Goal: Check status: Check status

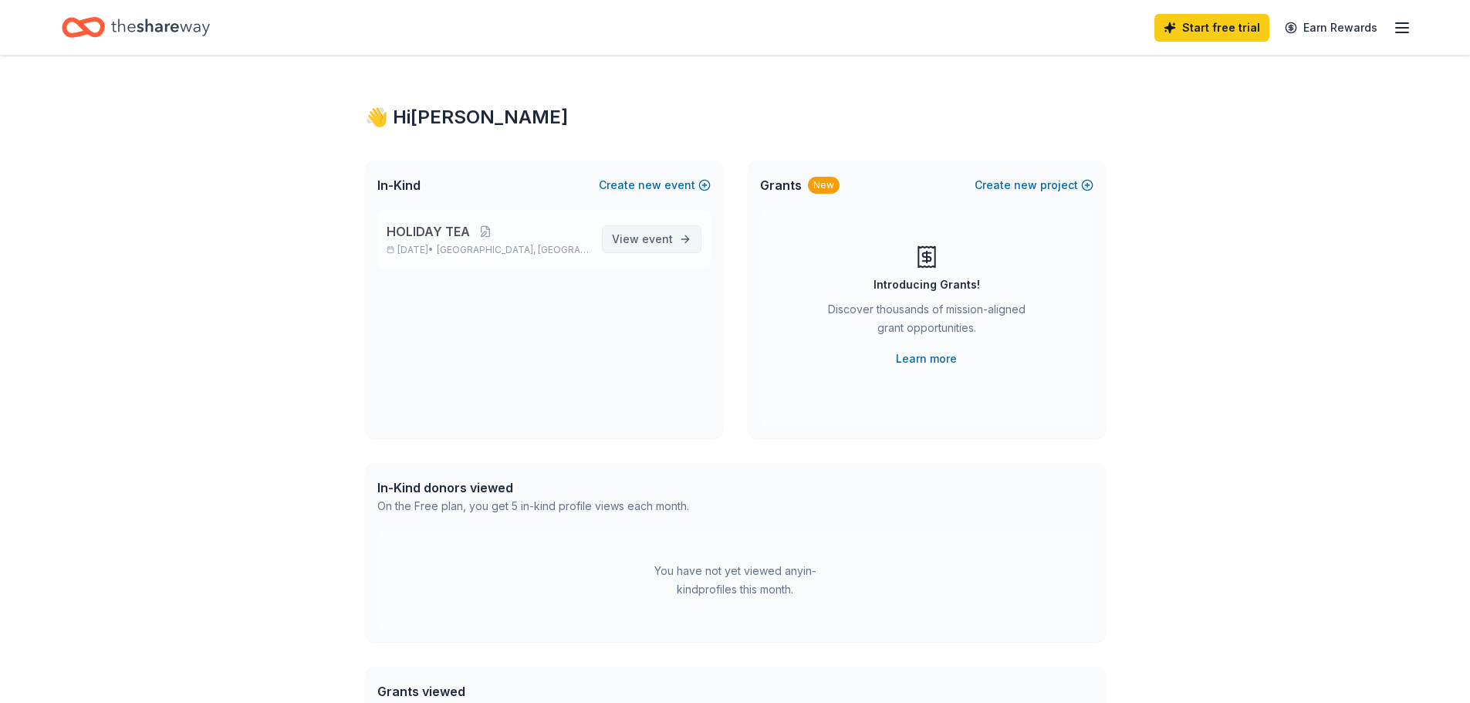
click at [640, 245] on span "View event" at bounding box center [642, 239] width 61 height 19
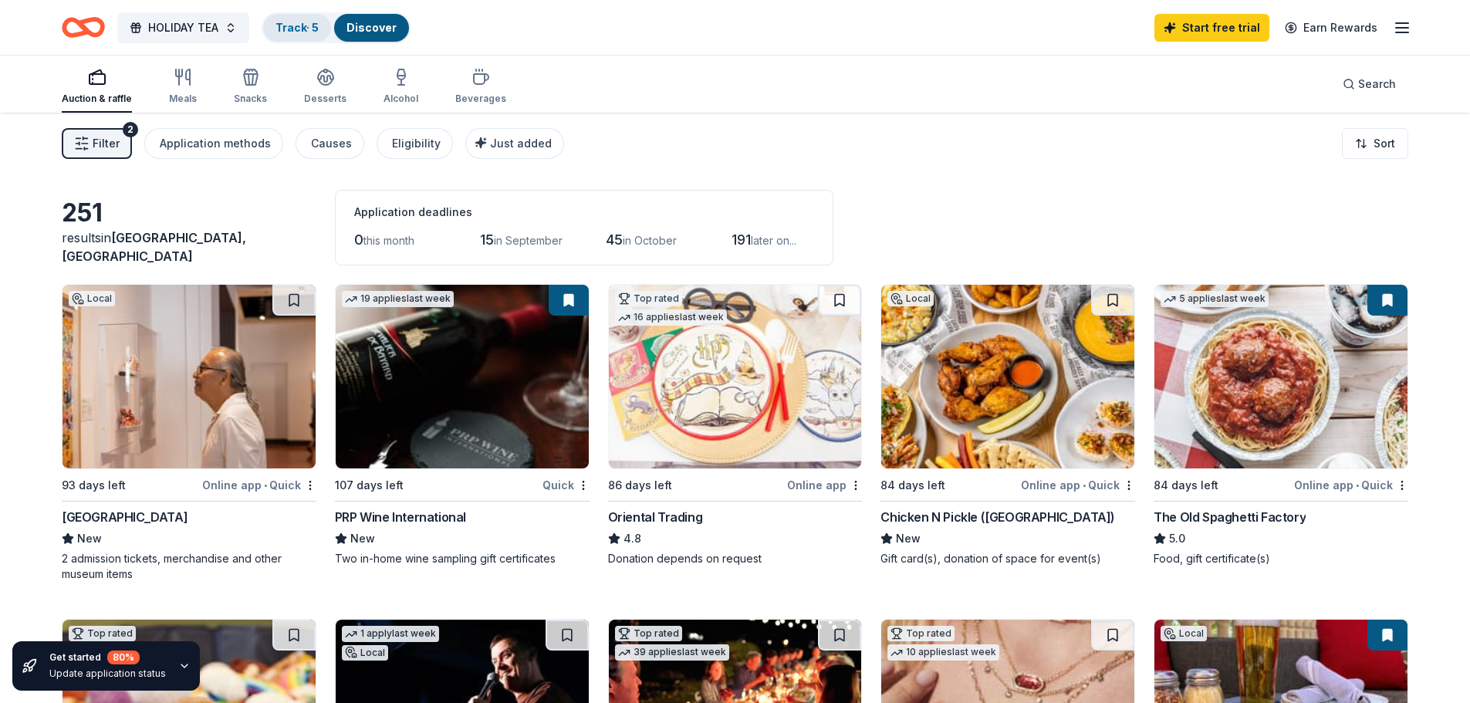
click at [302, 33] on link "Track · 5" at bounding box center [296, 27] width 43 height 13
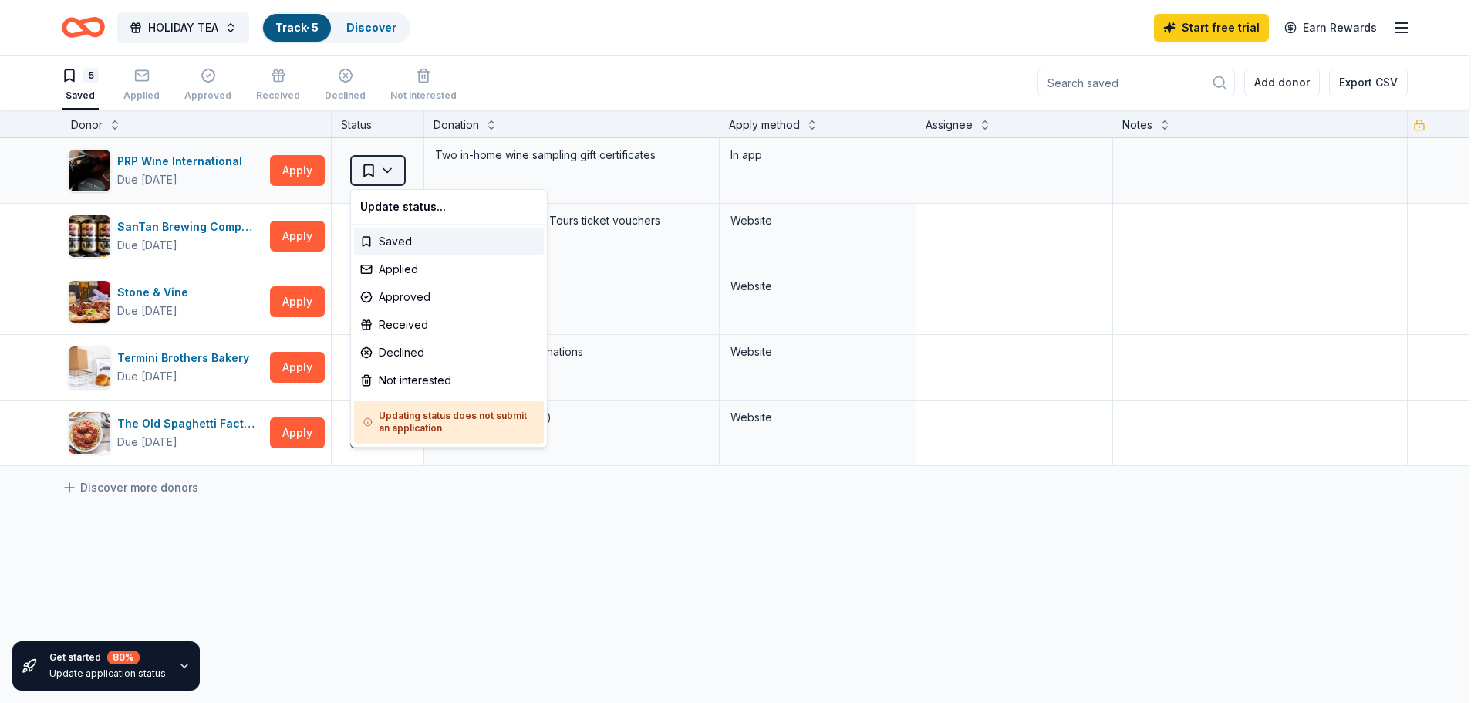
click at [387, 172] on html "HOLIDAY TEA Track · 5 Discover Start free trial Earn Rewards 5 Saved Applied Ap…" at bounding box center [740, 351] width 1481 height 703
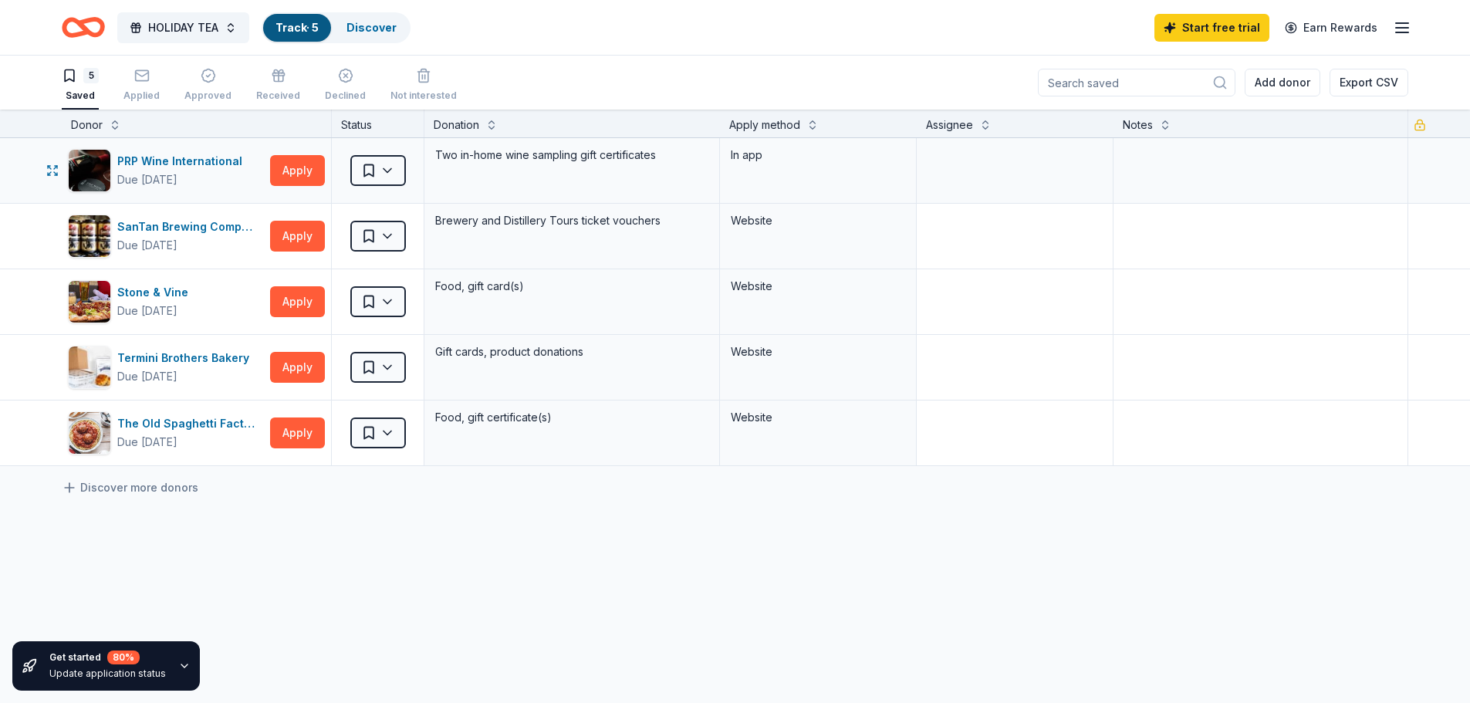
click at [515, 147] on div "Two in-home wine sampling gift certificates" at bounding box center [572, 155] width 276 height 22
click at [1390, 166] on textarea at bounding box center [1261, 171] width 292 height 62
click at [1395, 22] on icon "button" at bounding box center [1402, 28] width 19 height 19
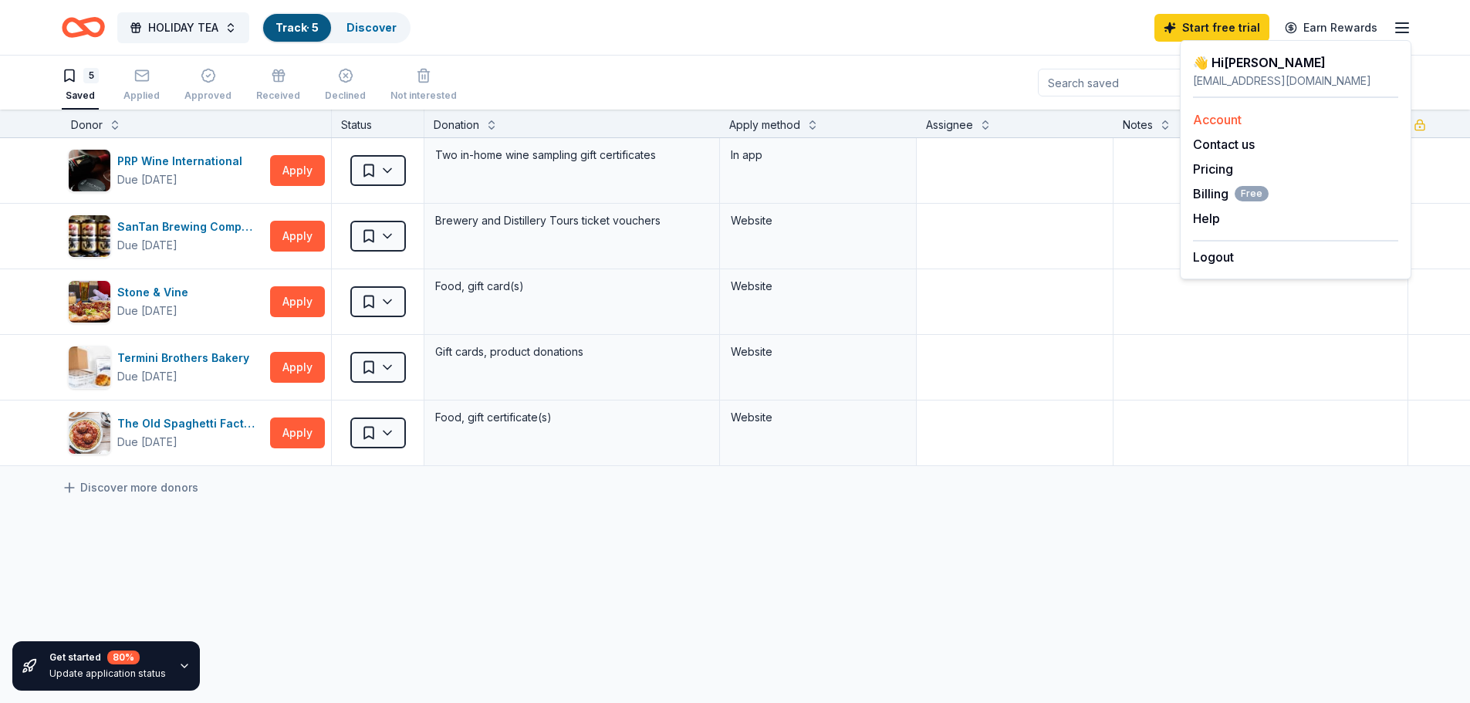
click at [1218, 123] on link "Account" at bounding box center [1217, 119] width 49 height 15
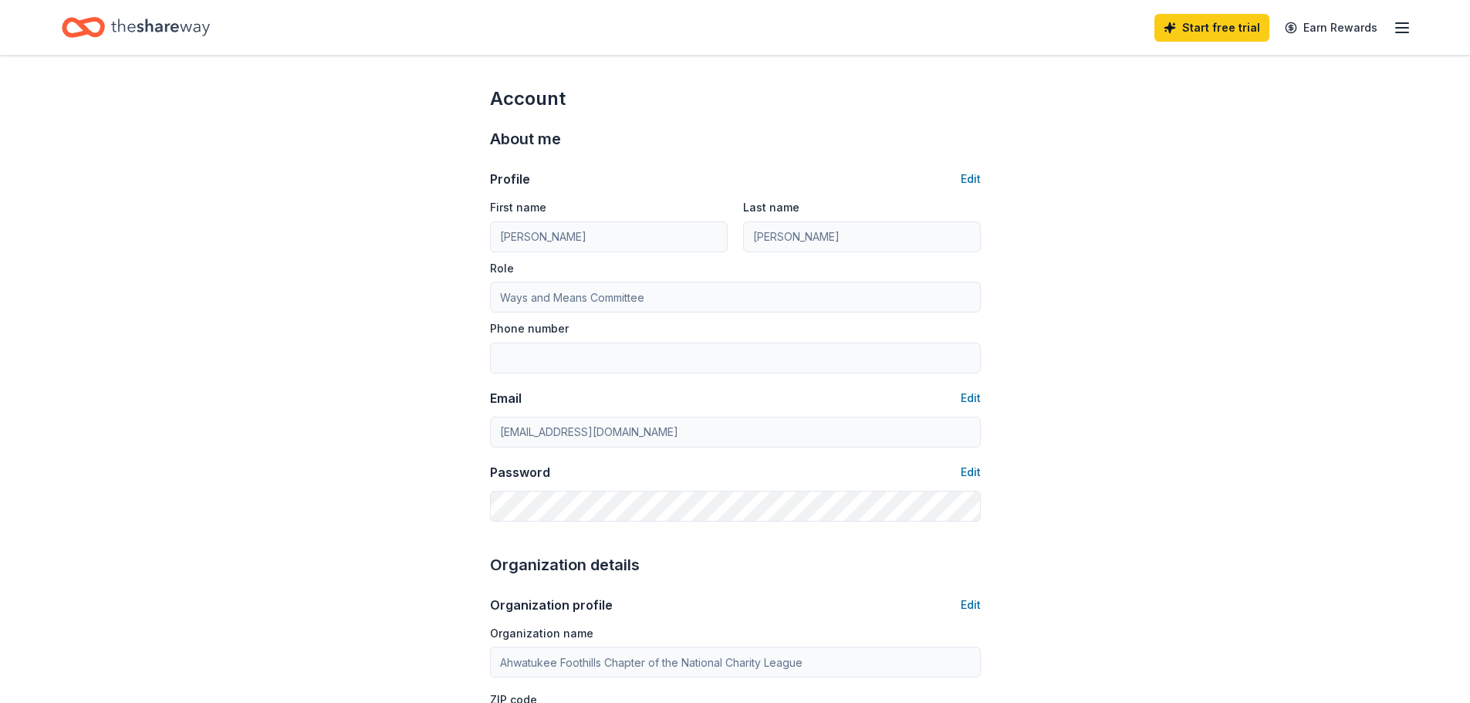
click at [1402, 31] on icon "button" at bounding box center [1402, 28] width 19 height 19
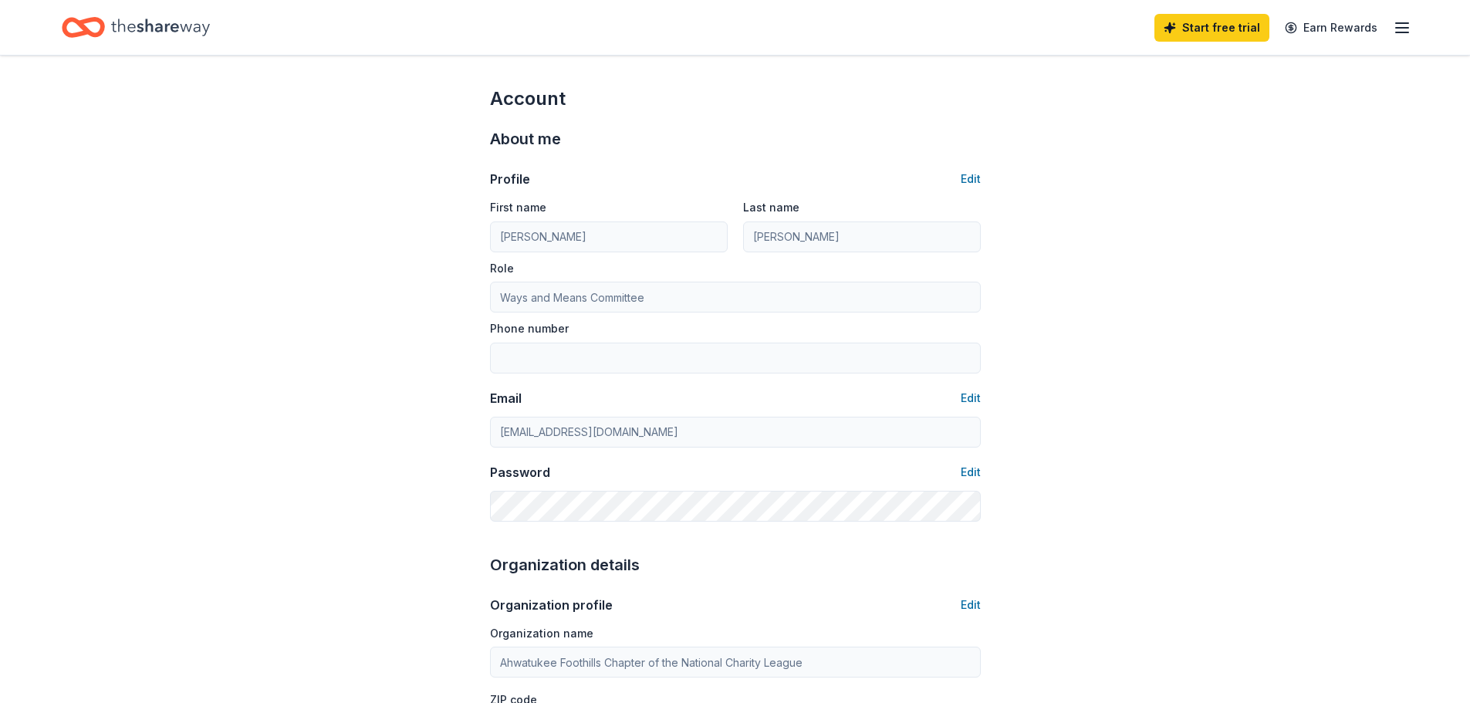
click at [130, 25] on icon "Home" at bounding box center [160, 27] width 99 height 17
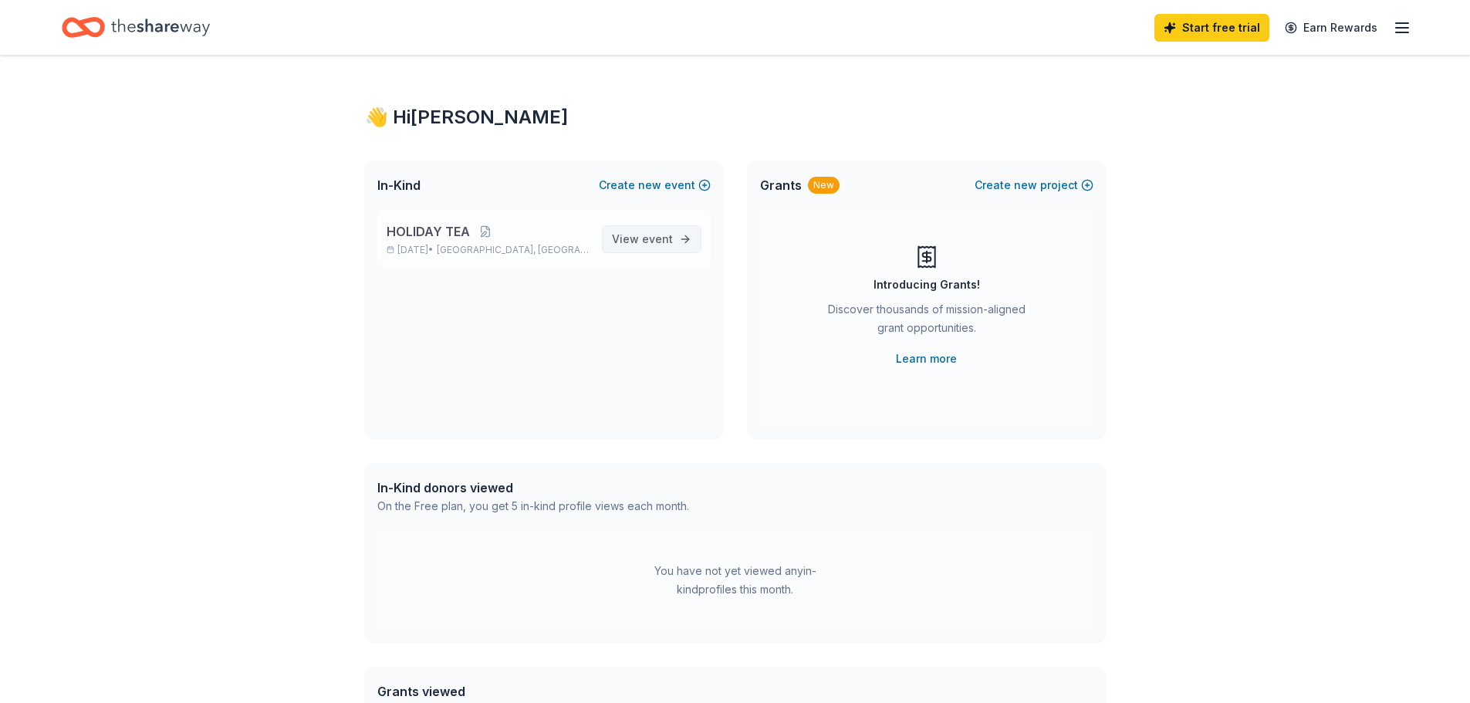
click at [650, 246] on span "View event" at bounding box center [642, 239] width 61 height 19
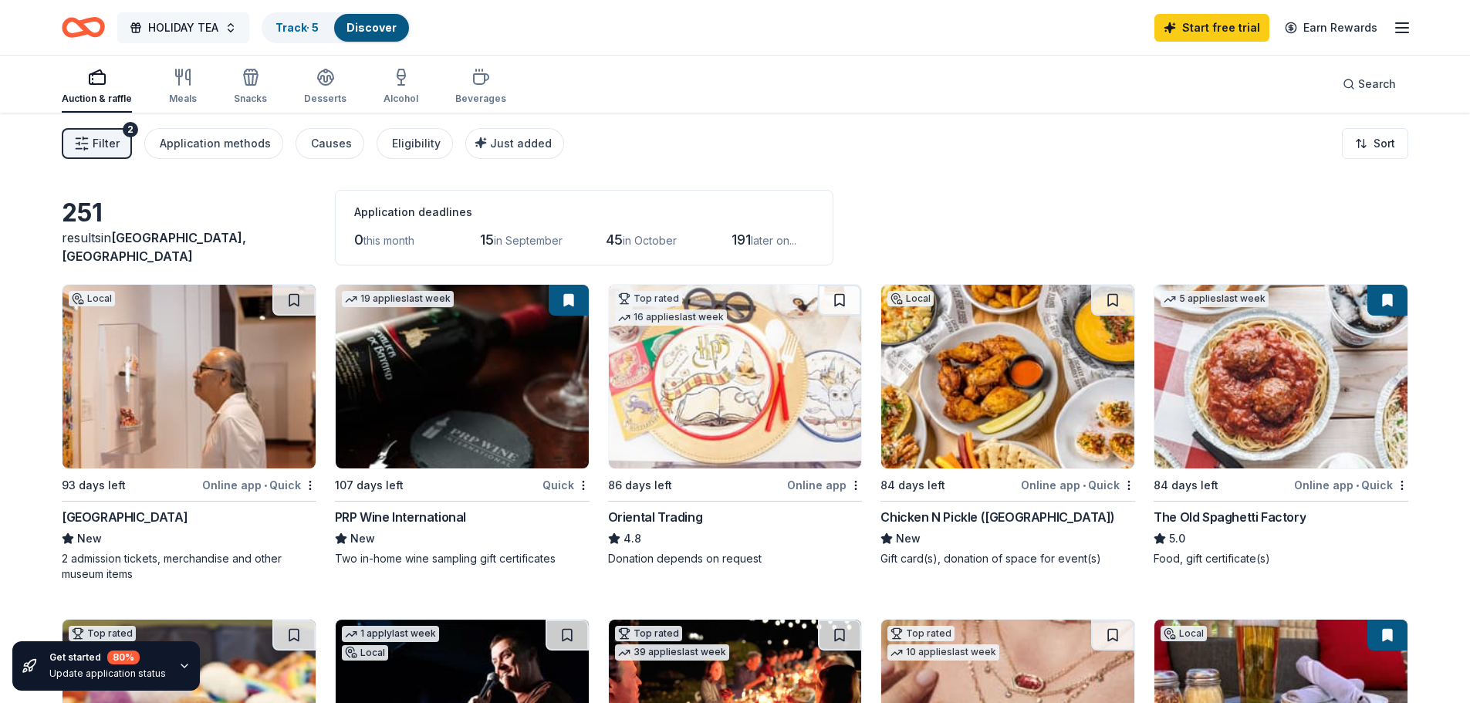
click at [194, 22] on span "HOLIDAY TEA" at bounding box center [183, 28] width 70 height 19
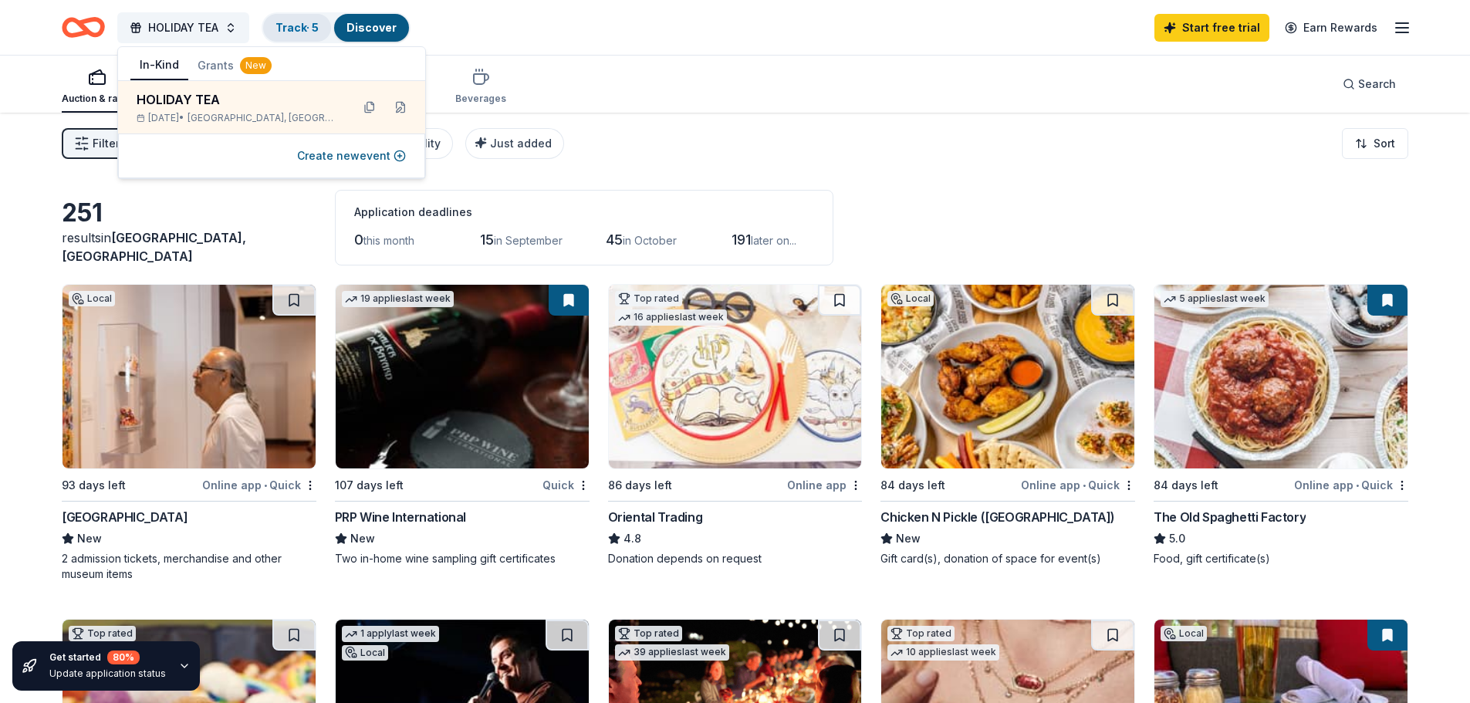
click at [315, 33] on link "Track · 5" at bounding box center [296, 27] width 43 height 13
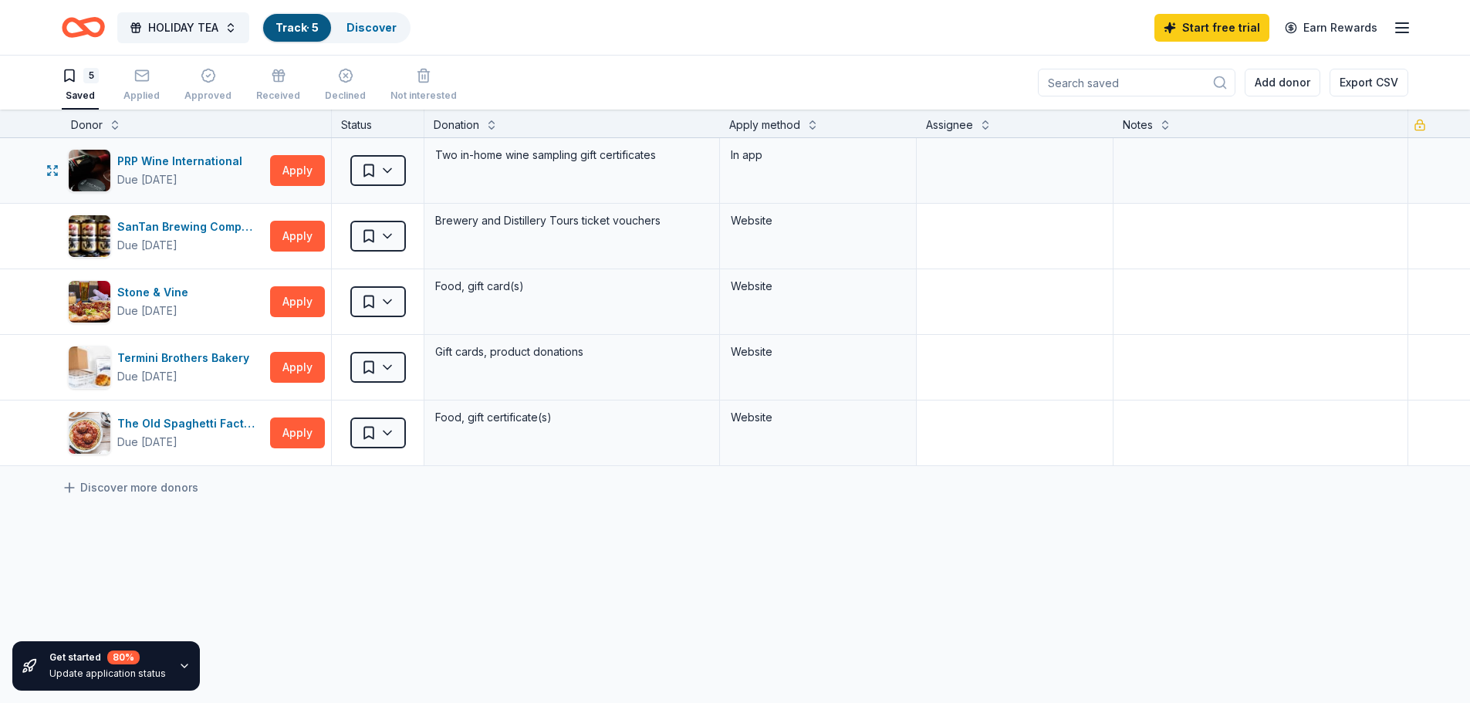
click at [758, 155] on div "In app" at bounding box center [818, 155] width 174 height 19
click at [56, 171] on icon "button" at bounding box center [52, 170] width 12 height 12
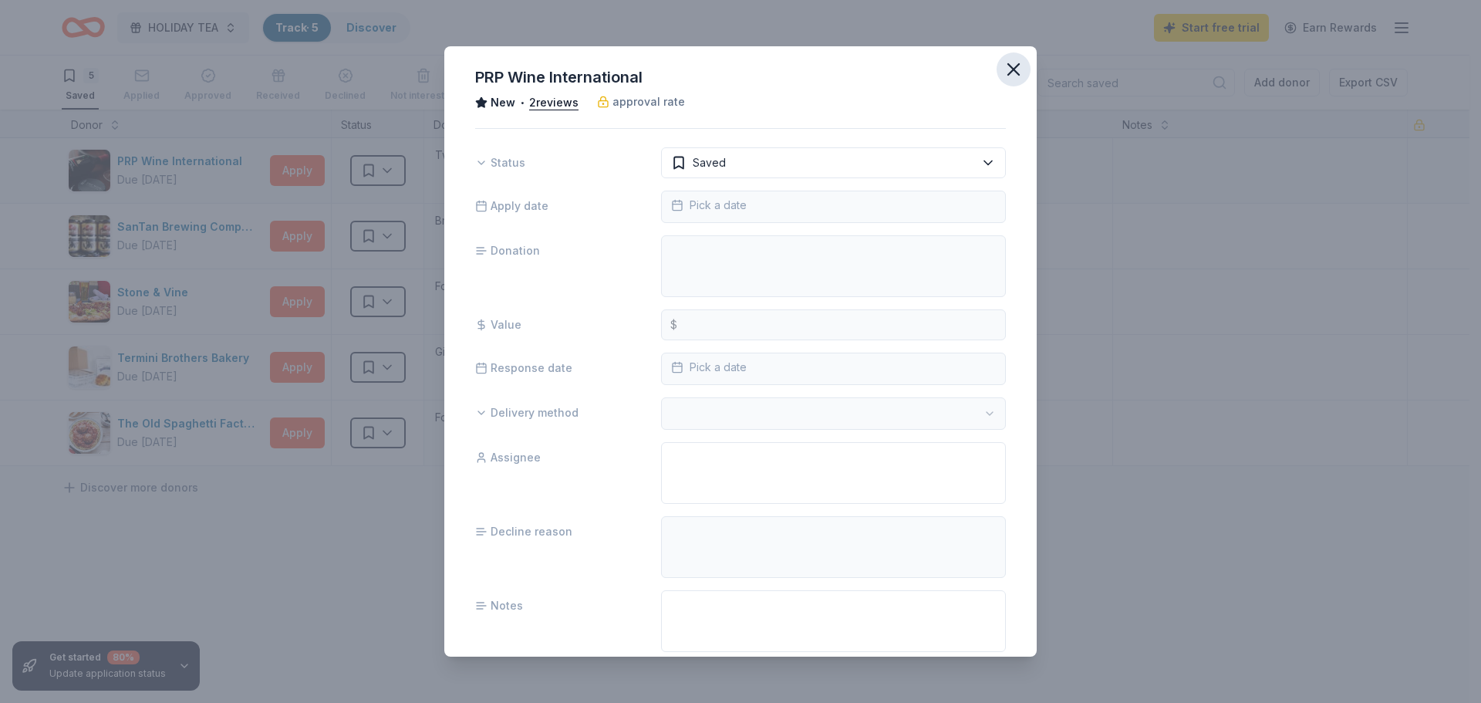
click at [1008, 73] on icon "button" at bounding box center [1013, 69] width 11 height 11
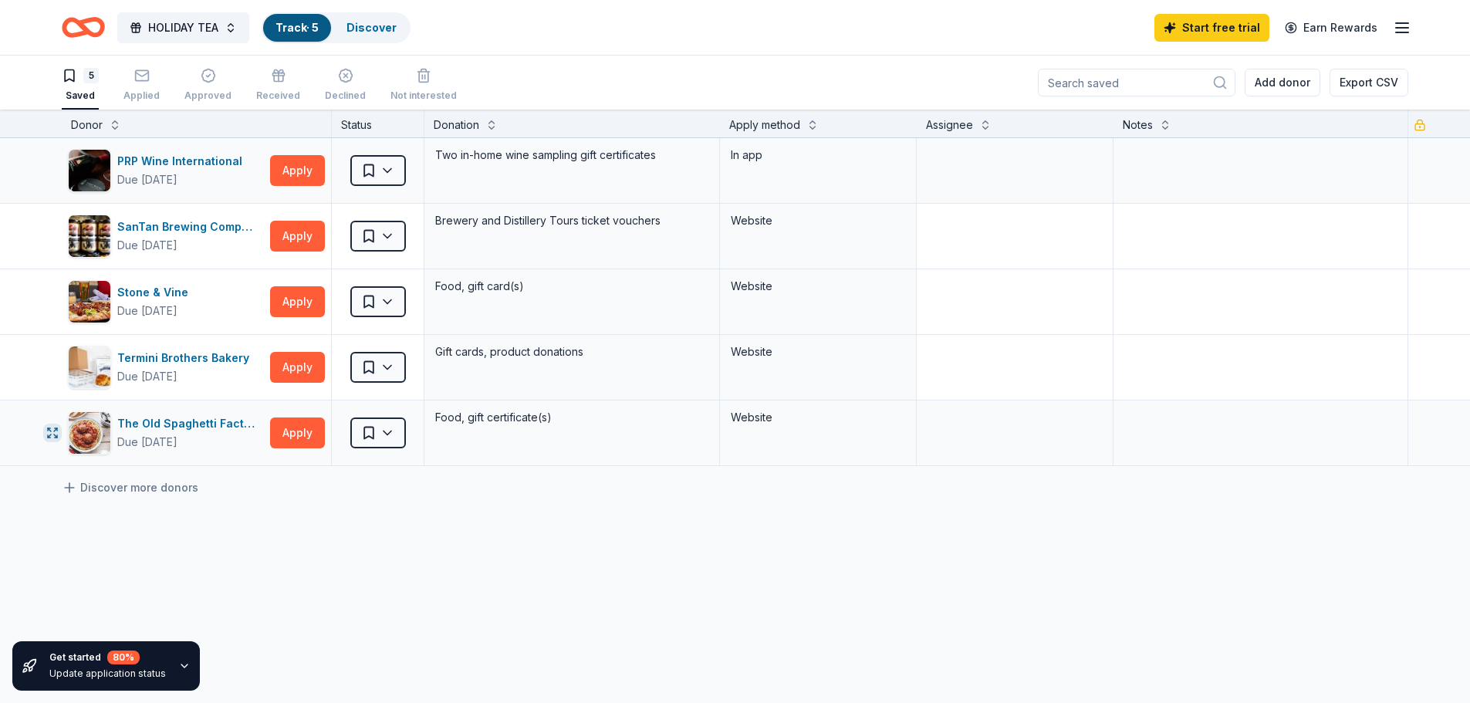
click at [56, 424] on button "button" at bounding box center [52, 433] width 19 height 19
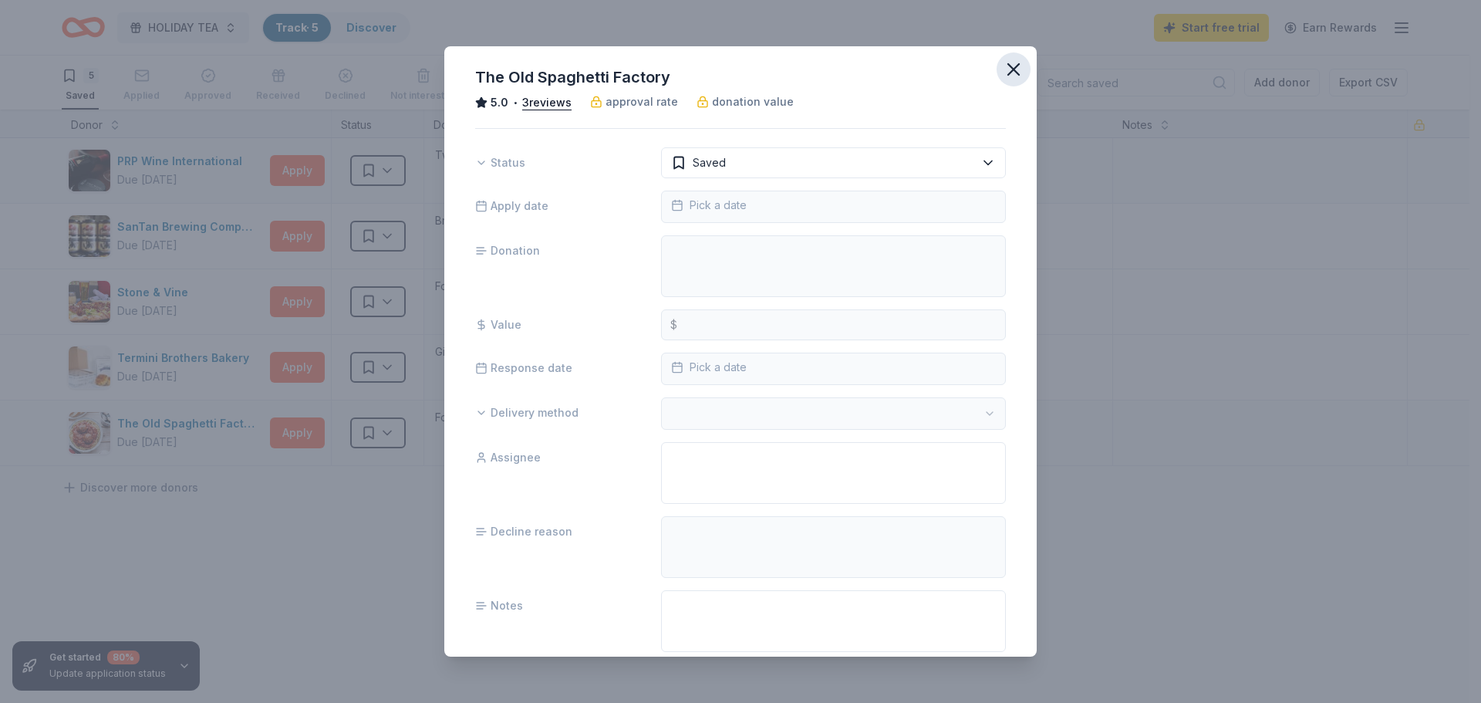
click at [1007, 70] on icon "button" at bounding box center [1014, 70] width 22 height 22
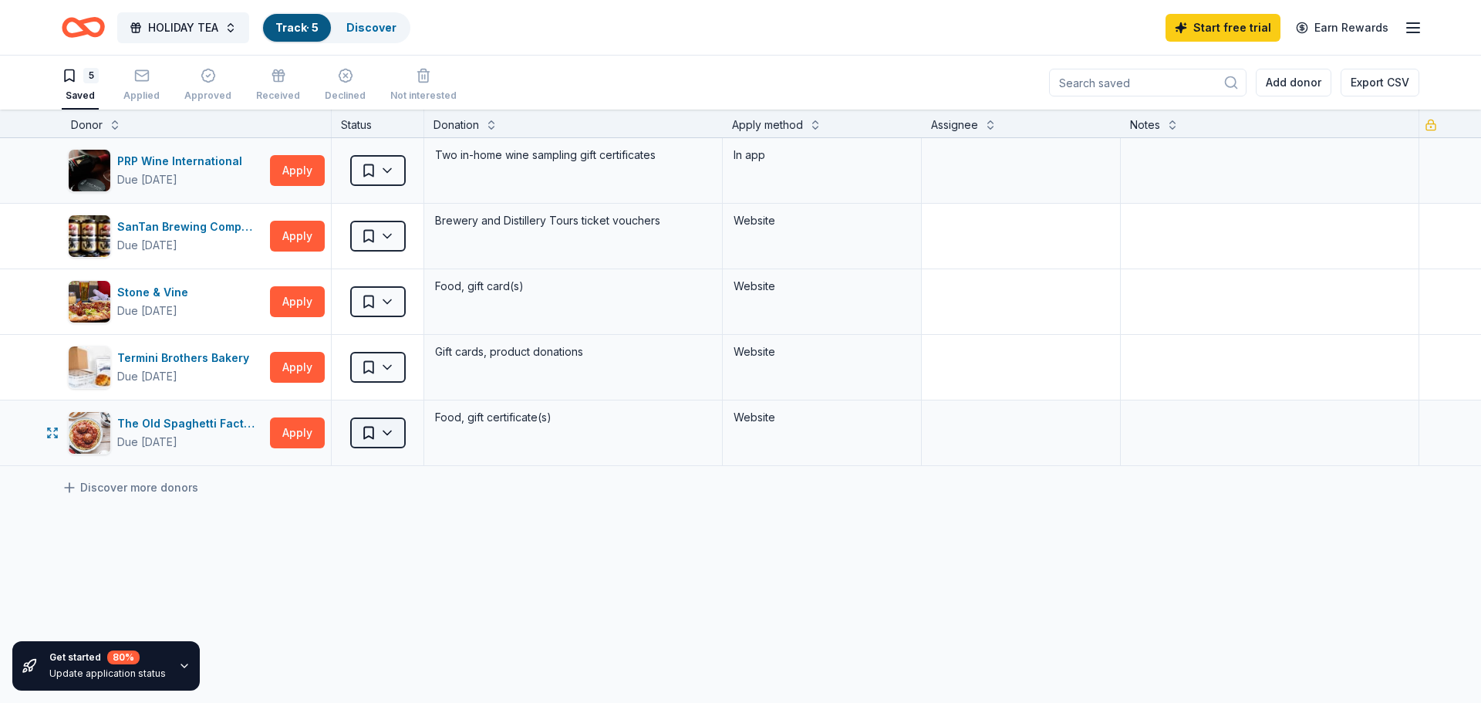
click at [393, 434] on html "HOLIDAY TEA Track · 5 Discover Start free trial Earn Rewards 5 Saved Applied Ap…" at bounding box center [740, 351] width 1481 height 703
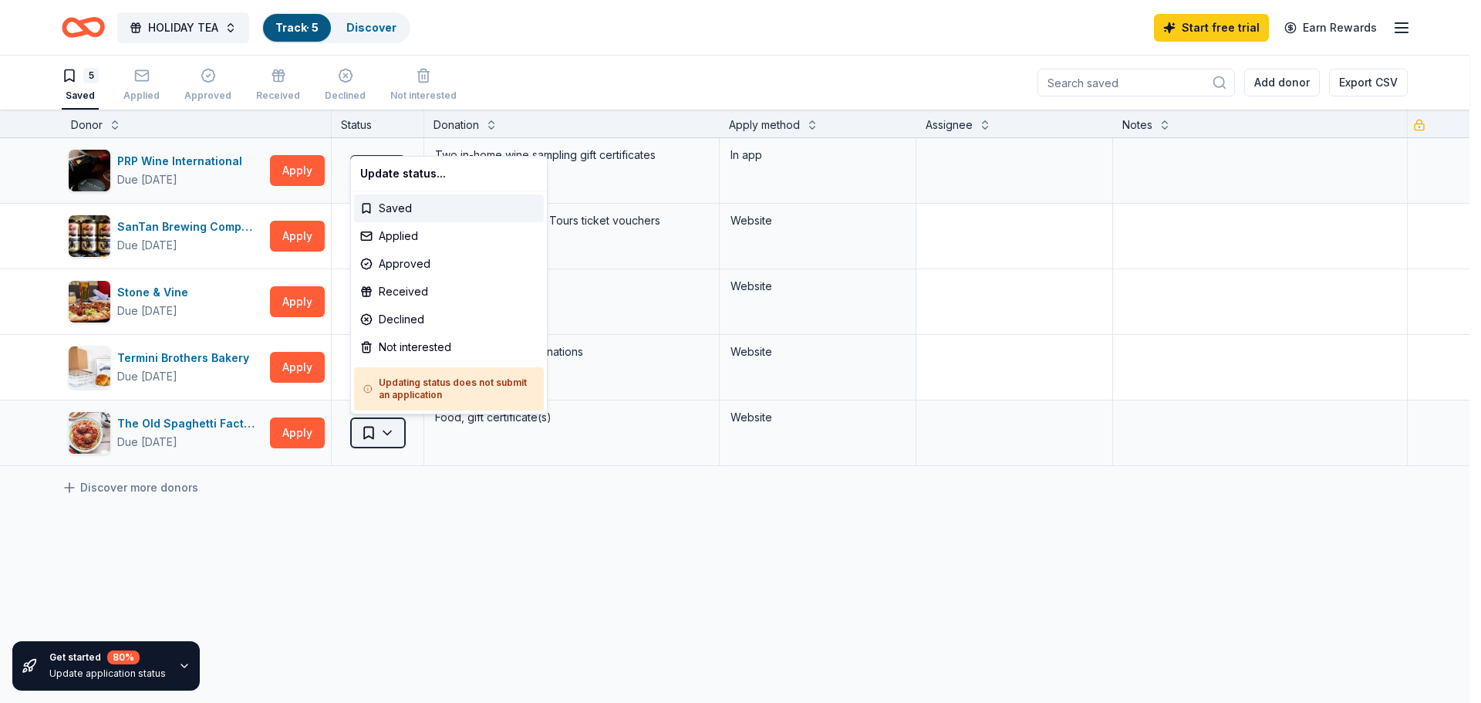
click at [393, 434] on html "HOLIDAY TEA Track · 5 Discover Start free trial Earn Rewards 5 Saved Applied Ap…" at bounding box center [740, 351] width 1481 height 703
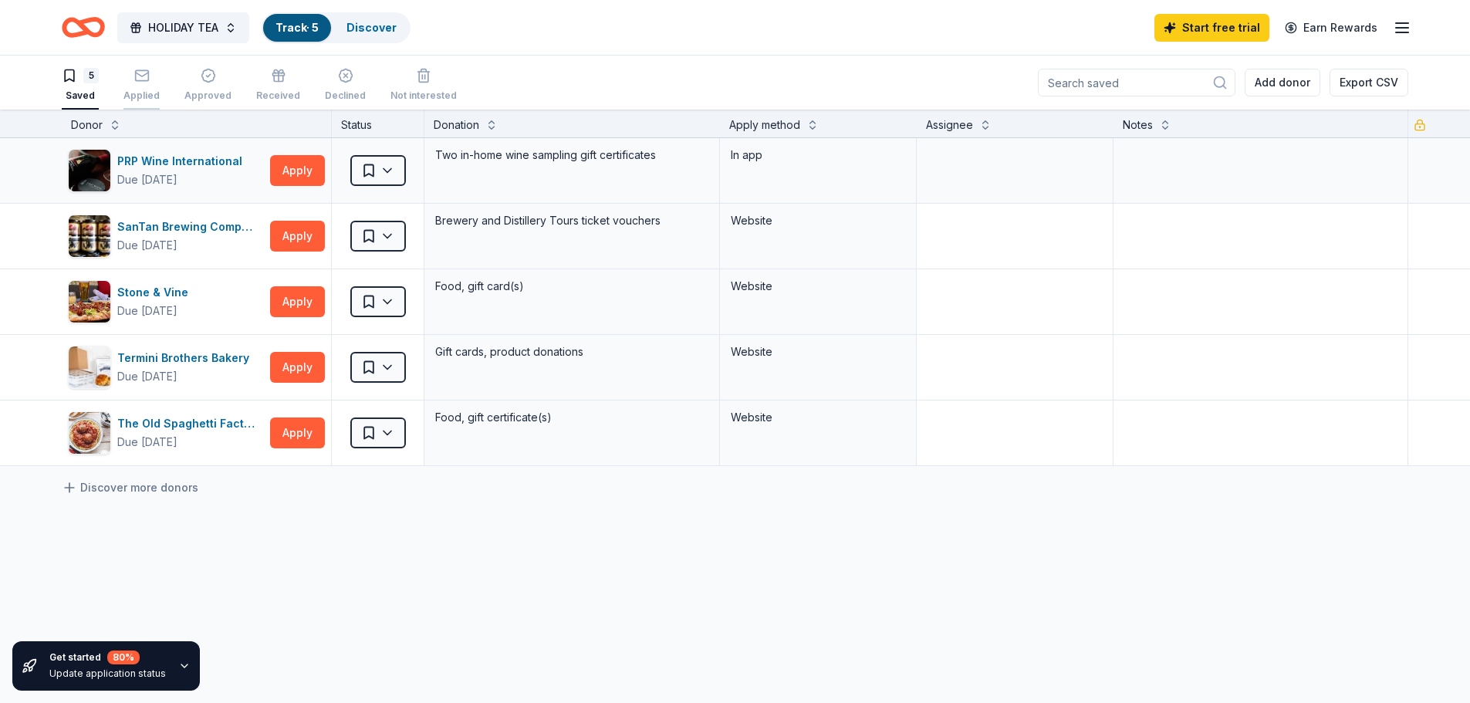
click at [137, 76] on icon "button" at bounding box center [141, 75] width 15 height 15
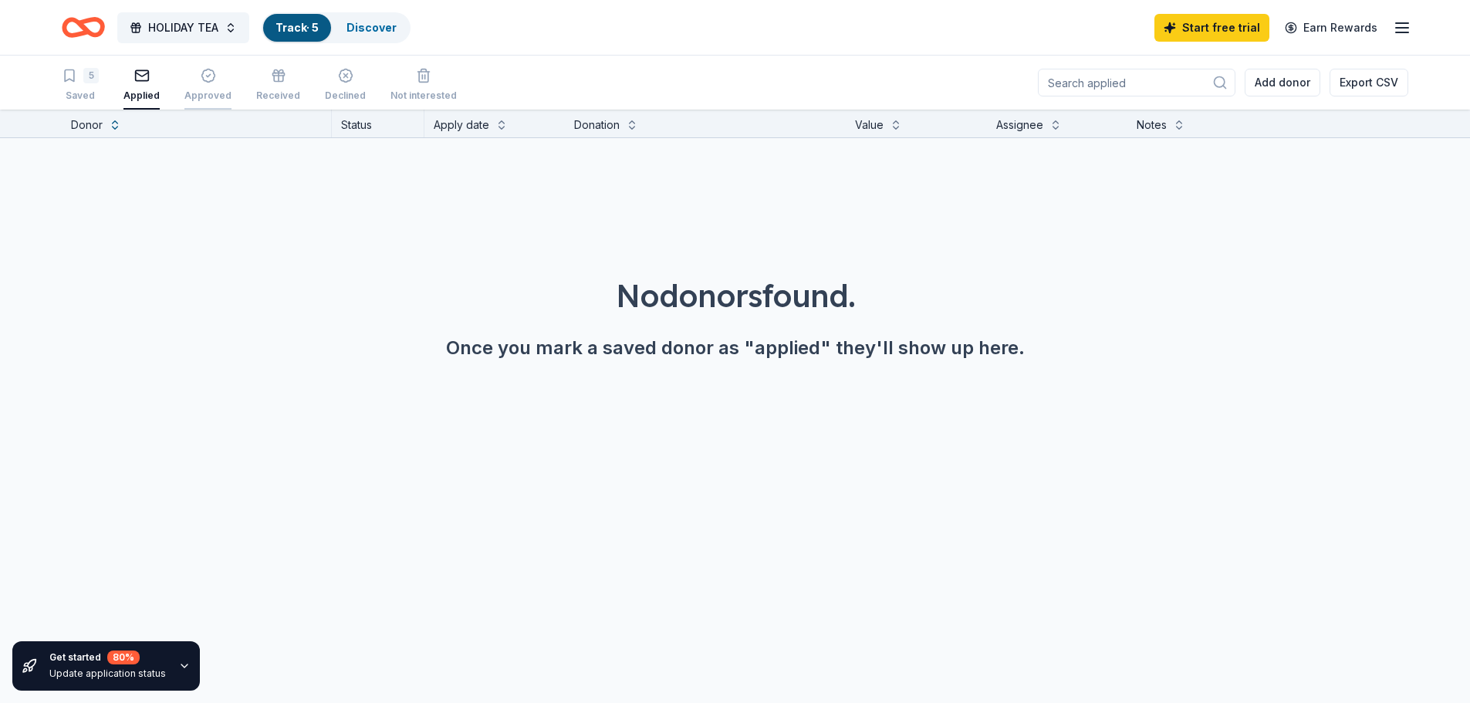
click at [201, 82] on icon "button" at bounding box center [208, 75] width 15 height 15
click at [262, 90] on div "Received" at bounding box center [278, 96] width 44 height 12
click at [325, 86] on div "Declined" at bounding box center [345, 85] width 41 height 34
click at [397, 79] on div "button" at bounding box center [423, 75] width 66 height 15
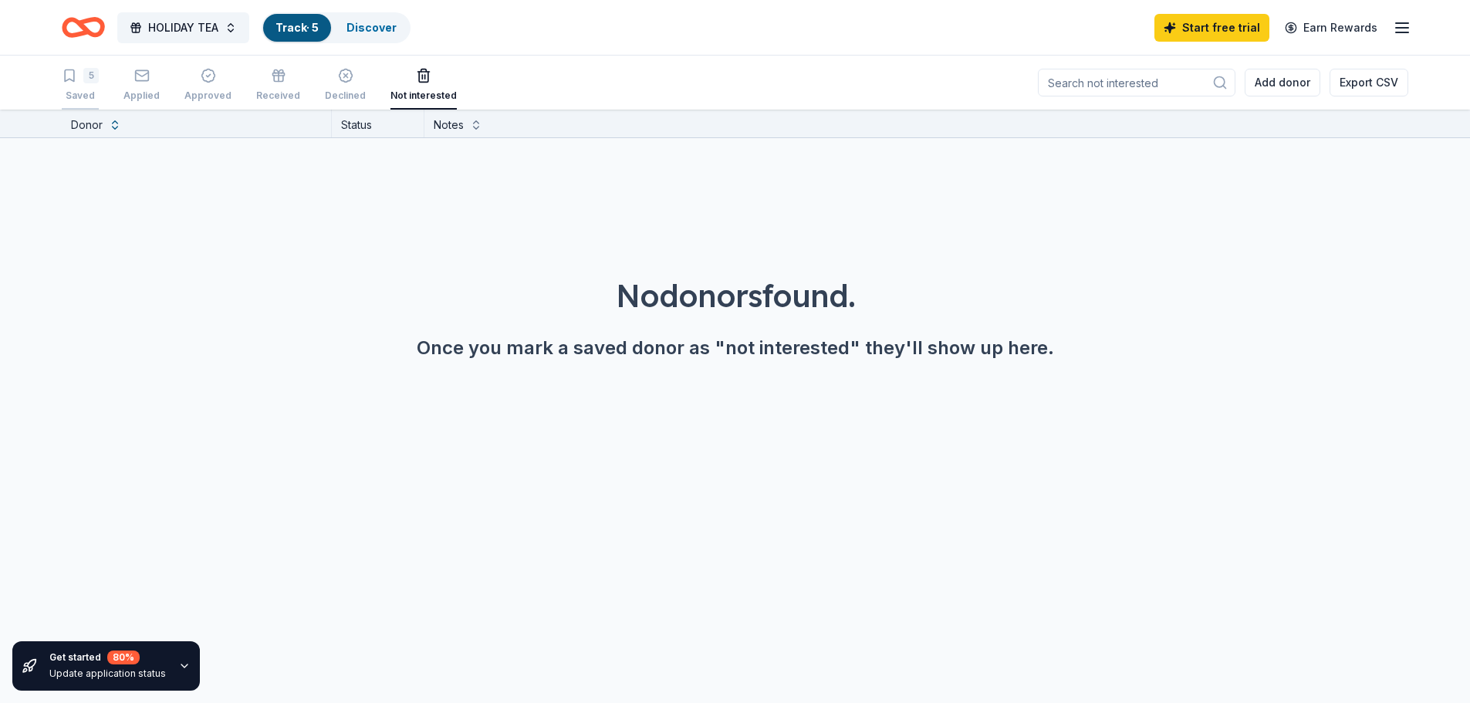
click at [77, 92] on div "Saved" at bounding box center [80, 96] width 37 height 12
